Goal: Check status: Check status

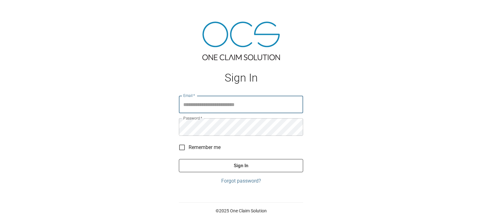
type input "**********"
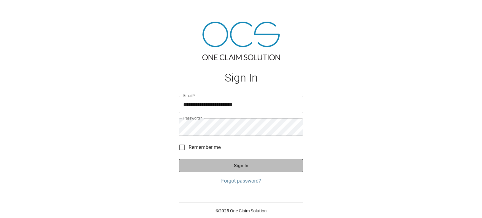
click at [245, 167] on button "Sign In" at bounding box center [241, 165] width 124 height 13
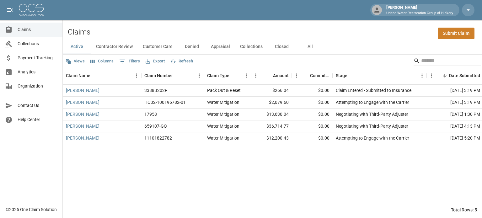
click at [310, 47] on button "All" at bounding box center [310, 46] width 28 height 15
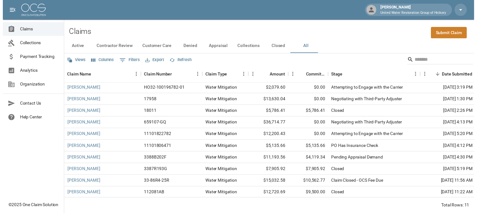
scroll to position [19, 0]
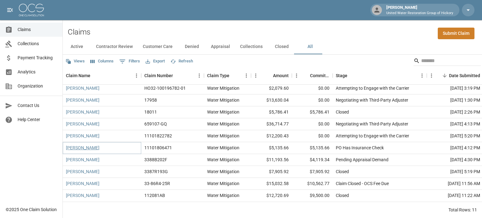
click at [78, 145] on link "[PERSON_NAME]" at bounding box center [83, 148] width 34 height 6
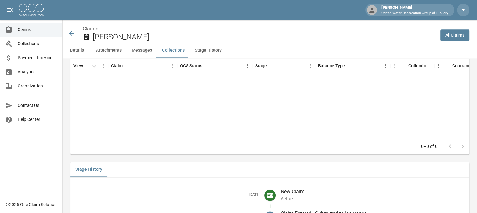
scroll to position [834, 0]
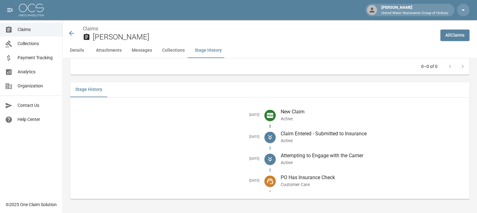
click at [71, 32] on icon at bounding box center [71, 33] width 5 height 5
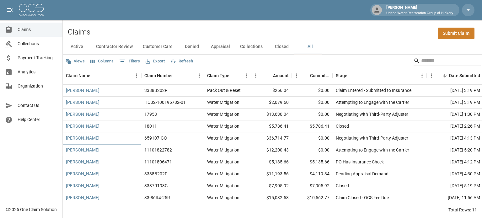
click at [79, 149] on link "[PERSON_NAME]" at bounding box center [83, 150] width 34 height 6
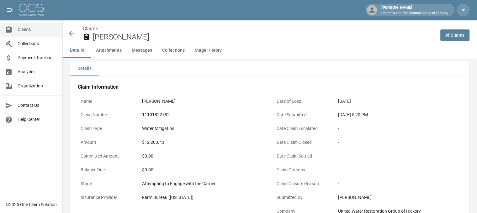
scroll to position [4, 0]
click at [71, 35] on icon at bounding box center [71, 33] width 5 height 5
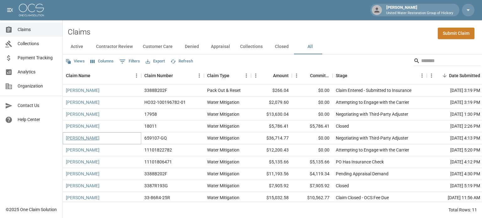
click at [78, 136] on link "[PERSON_NAME]" at bounding box center [83, 138] width 34 height 6
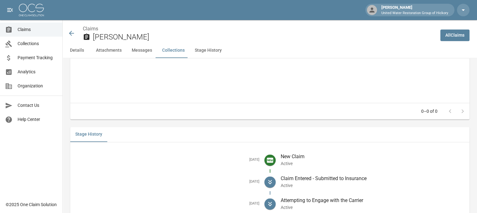
scroll to position [870, 0]
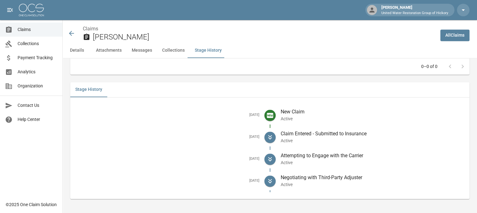
click at [71, 34] on icon at bounding box center [71, 33] width 5 height 5
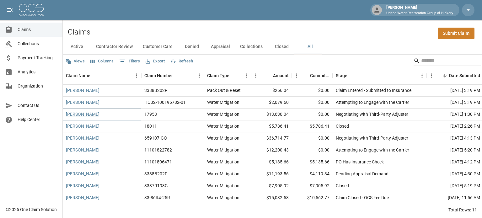
click at [80, 114] on link "[PERSON_NAME]" at bounding box center [83, 114] width 34 height 6
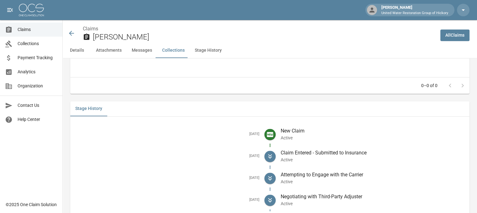
scroll to position [871, 0]
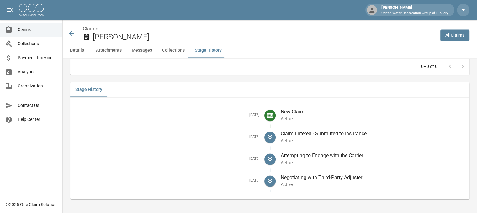
click at [70, 34] on icon at bounding box center [72, 33] width 8 height 8
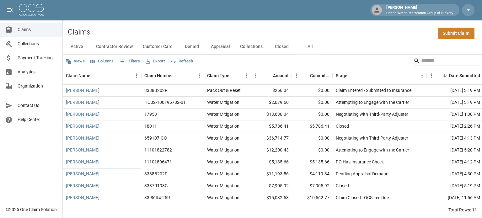
click at [79, 173] on link "[PERSON_NAME]" at bounding box center [83, 174] width 34 height 6
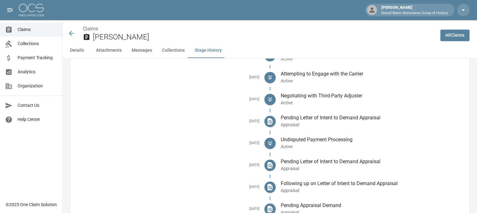
scroll to position [963, 0]
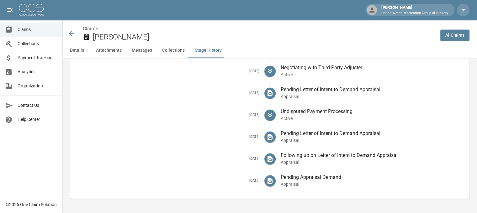
click at [71, 32] on icon at bounding box center [72, 33] width 8 height 8
